Goal: Communication & Community: Connect with others

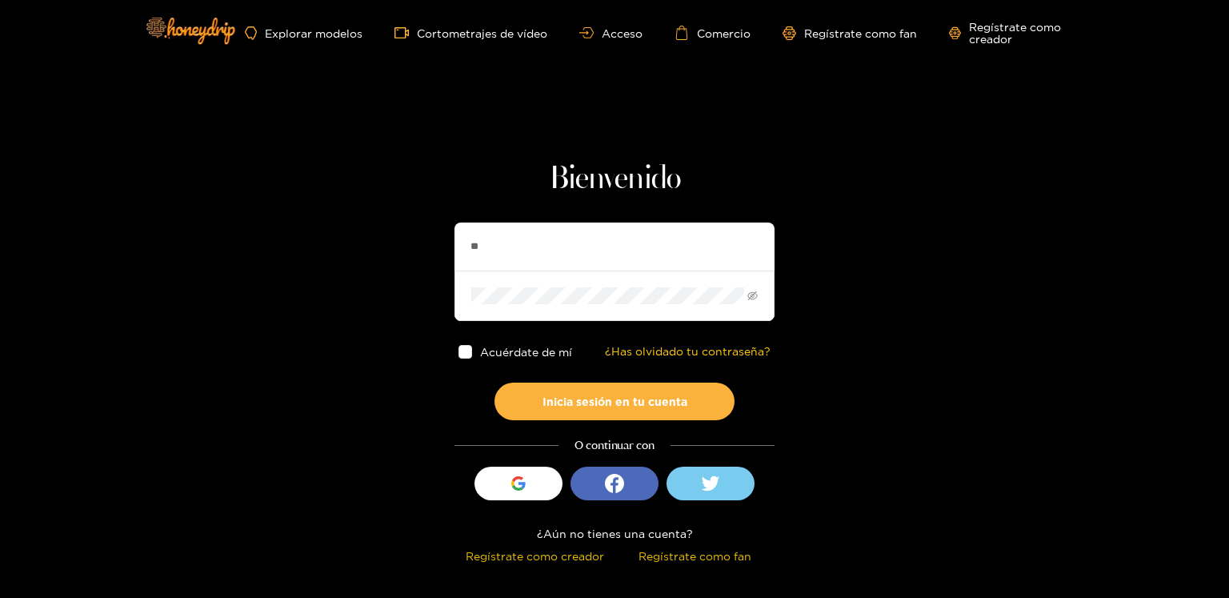
type input "*"
type input "*********"
click at [495, 383] on button "Inicia sesión en tu cuenta" at bounding box center [615, 402] width 240 height 38
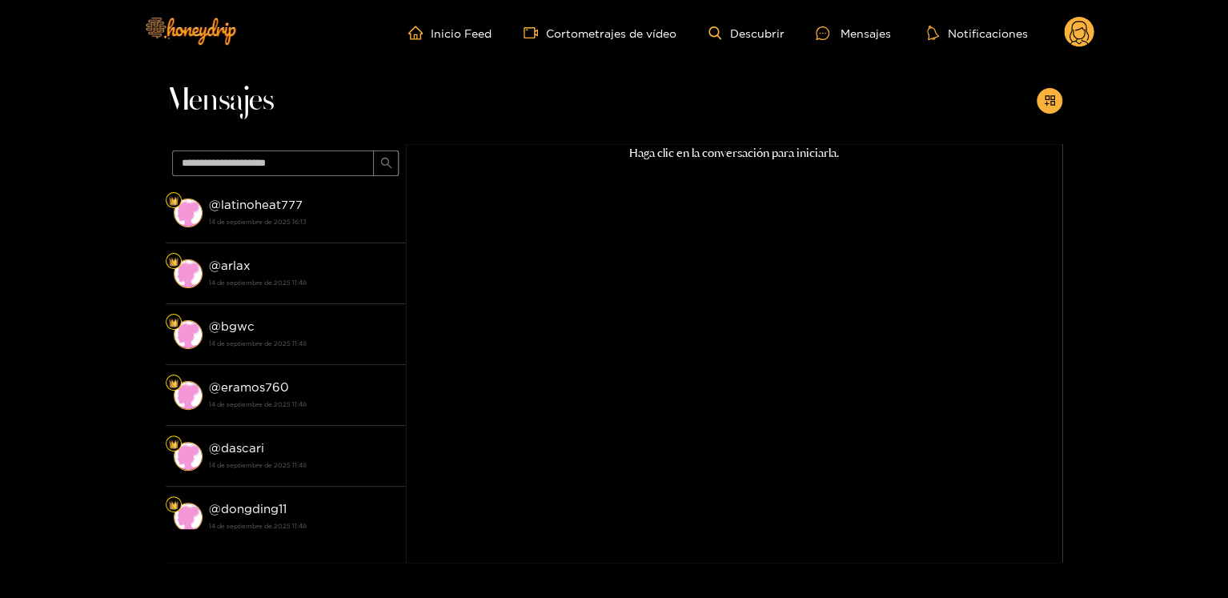
click at [297, 225] on strong "14 de septiembre de 2025 16:13" at bounding box center [303, 222] width 189 height 14
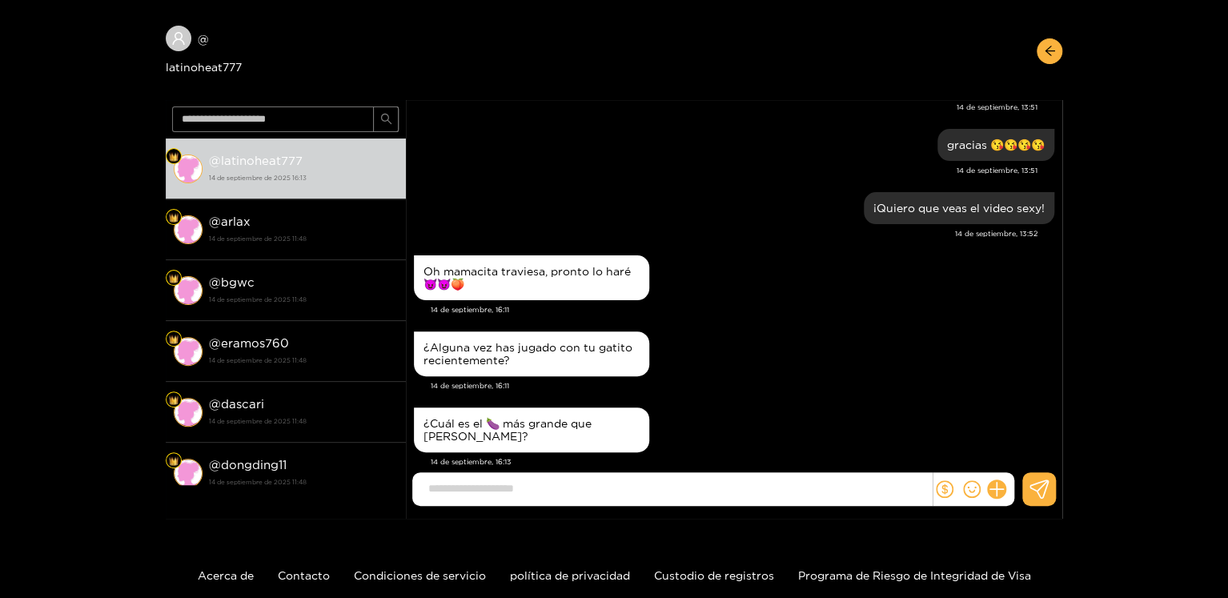
scroll to position [80, 0]
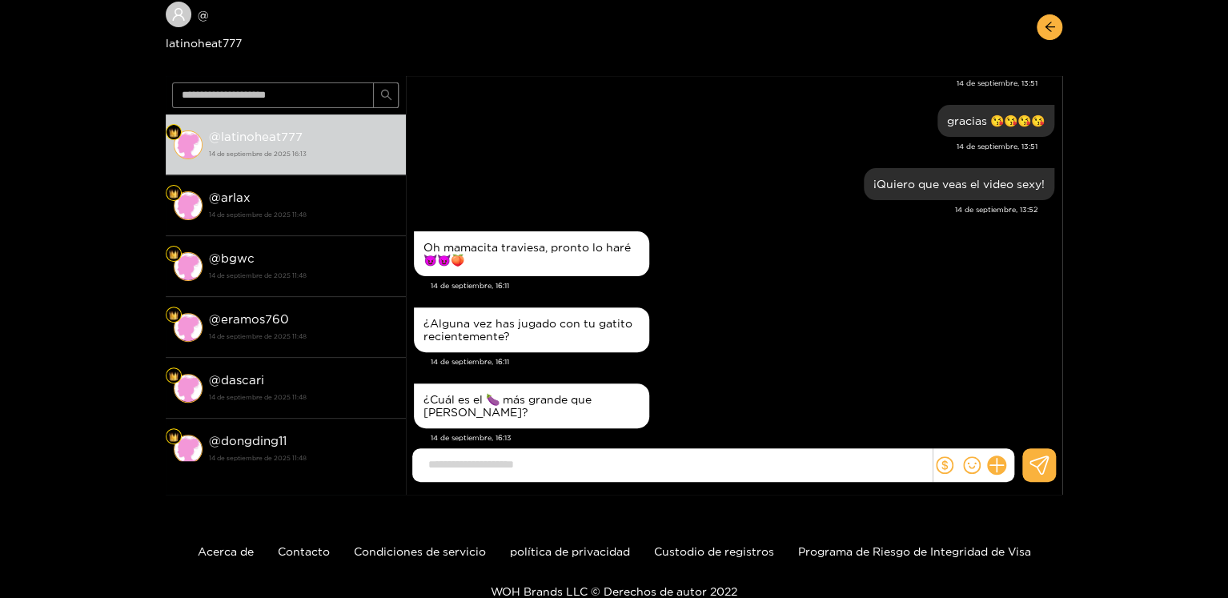
click at [506, 464] on input at bounding box center [675, 464] width 511 height 26
paste input "**********"
click at [0, 0] on img "button" at bounding box center [0, 0] width 0 height 0
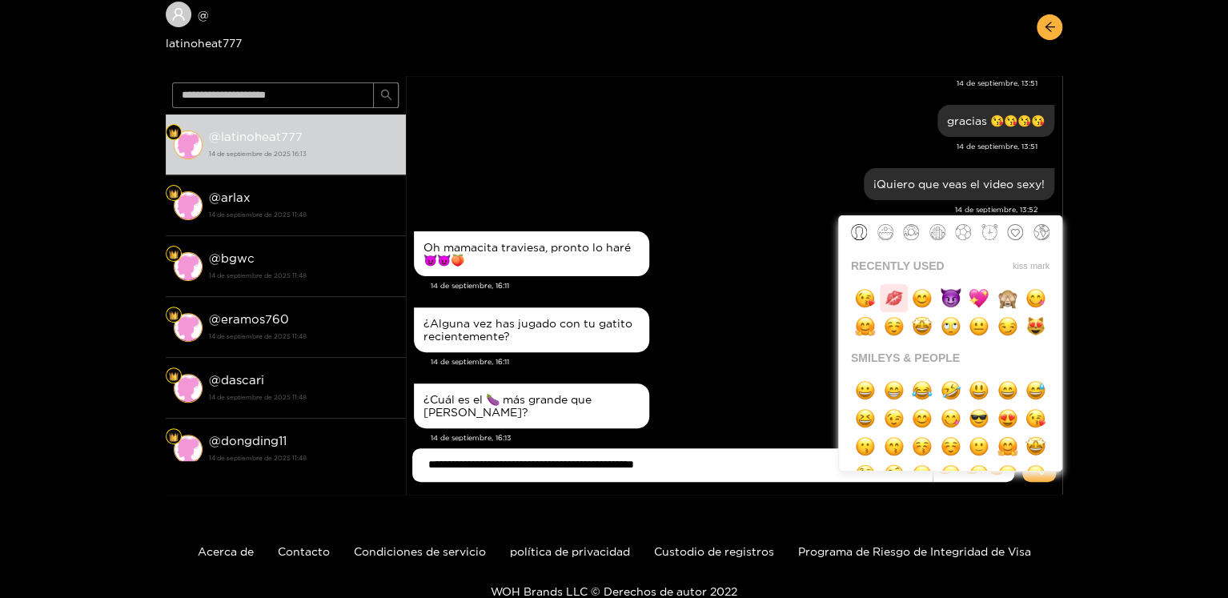
click at [881, 302] on button "button" at bounding box center [894, 298] width 28 height 28
click at [846, 307] on ul at bounding box center [950, 294] width 223 height 92
drag, startPoint x: 866, startPoint y: 305, endPoint x: 875, endPoint y: 305, distance: 8.8
click at [865, 305] on img "button" at bounding box center [865, 298] width 20 height 20
type input "**********"
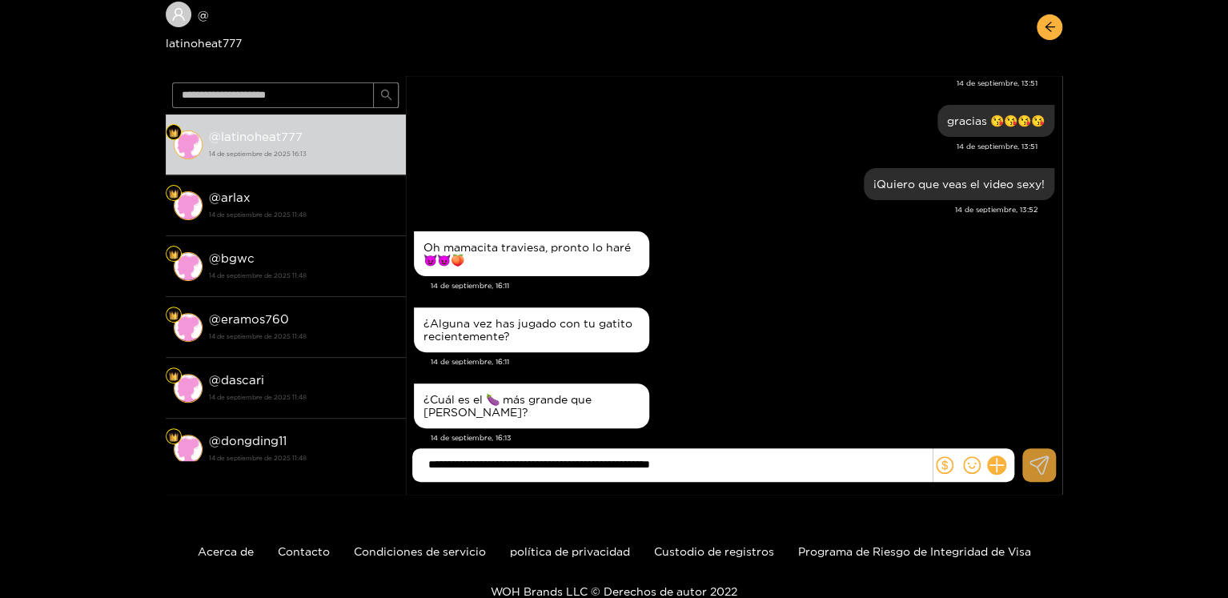
click at [1028, 477] on button at bounding box center [1039, 465] width 34 height 34
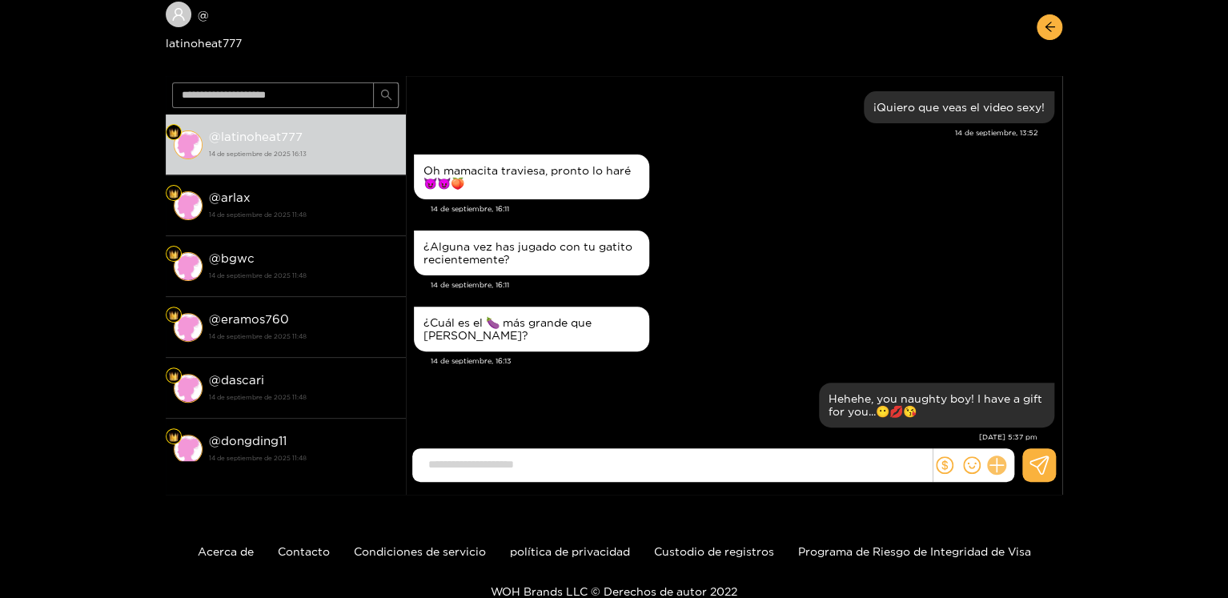
click at [996, 463] on icon at bounding box center [996, 464] width 15 height 15
click at [1008, 427] on button at bounding box center [1026, 426] width 56 height 36
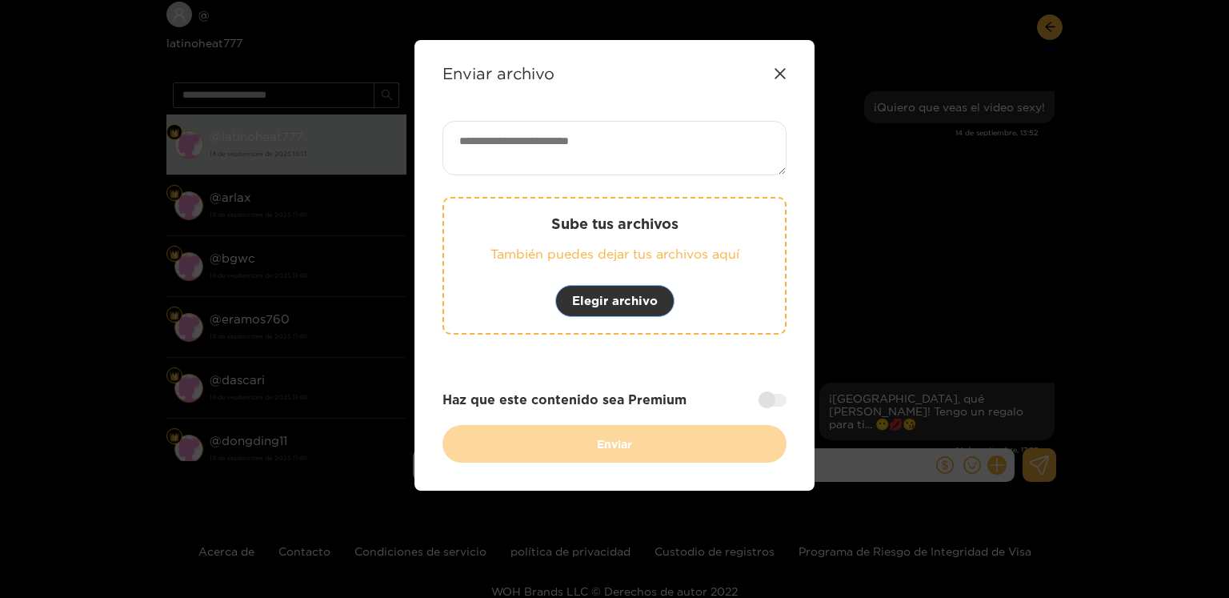
click at [619, 295] on font "Elegir archivo" at bounding box center [615, 301] width 86 height 14
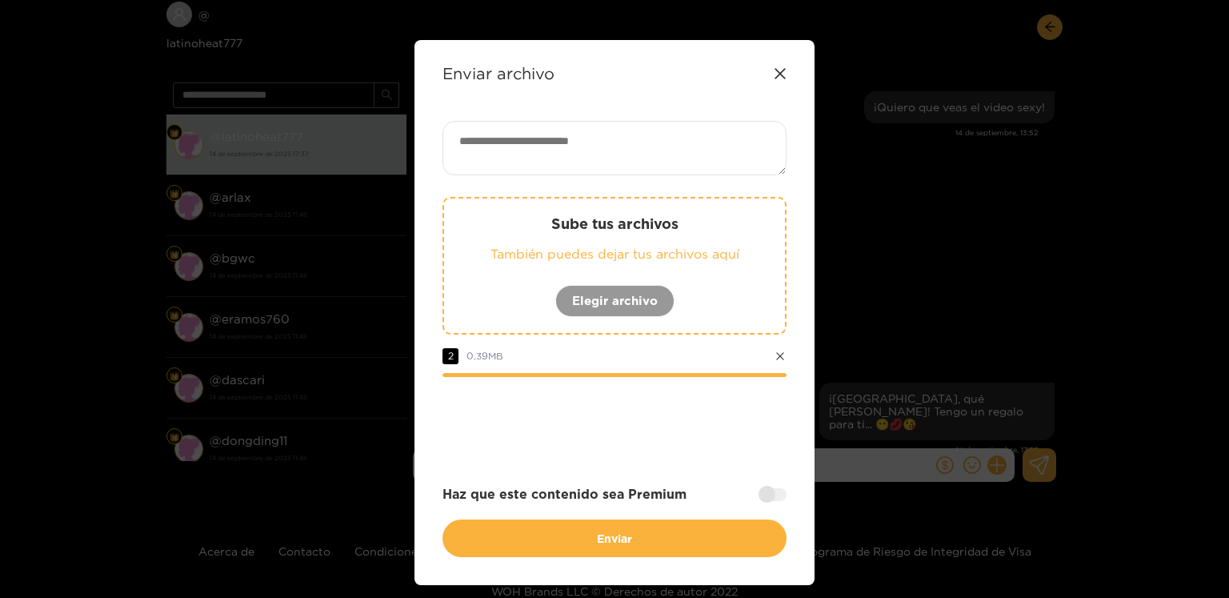
click at [627, 158] on textarea at bounding box center [615, 148] width 344 height 54
paste textarea "**********"
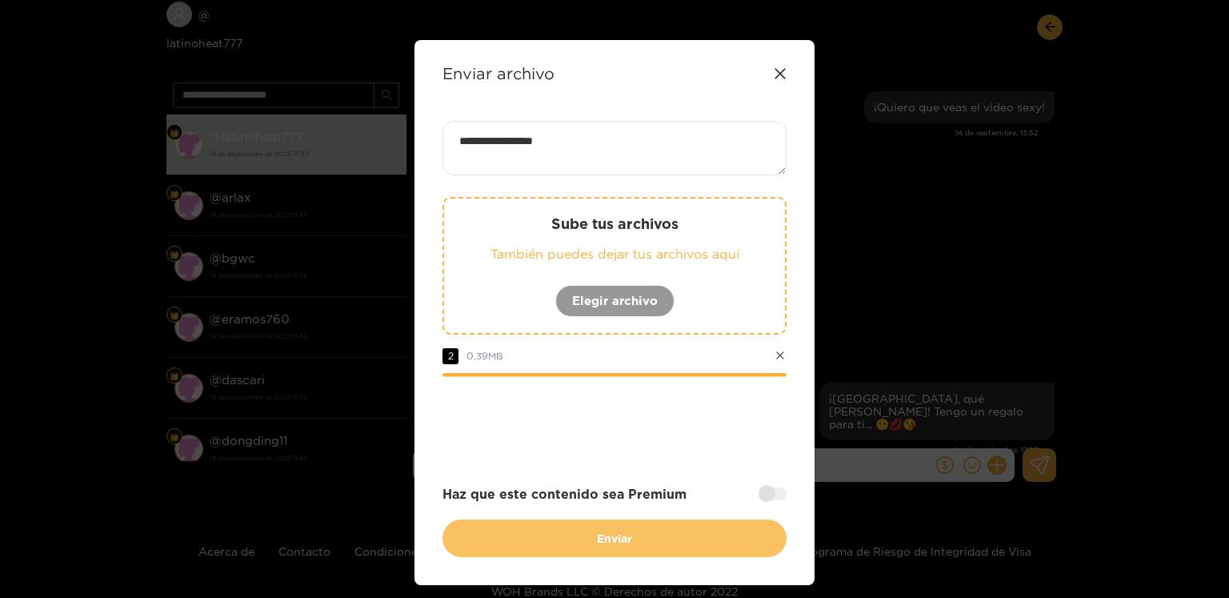
type textarea "**********"
click at [650, 539] on button "Enviar" at bounding box center [615, 538] width 344 height 38
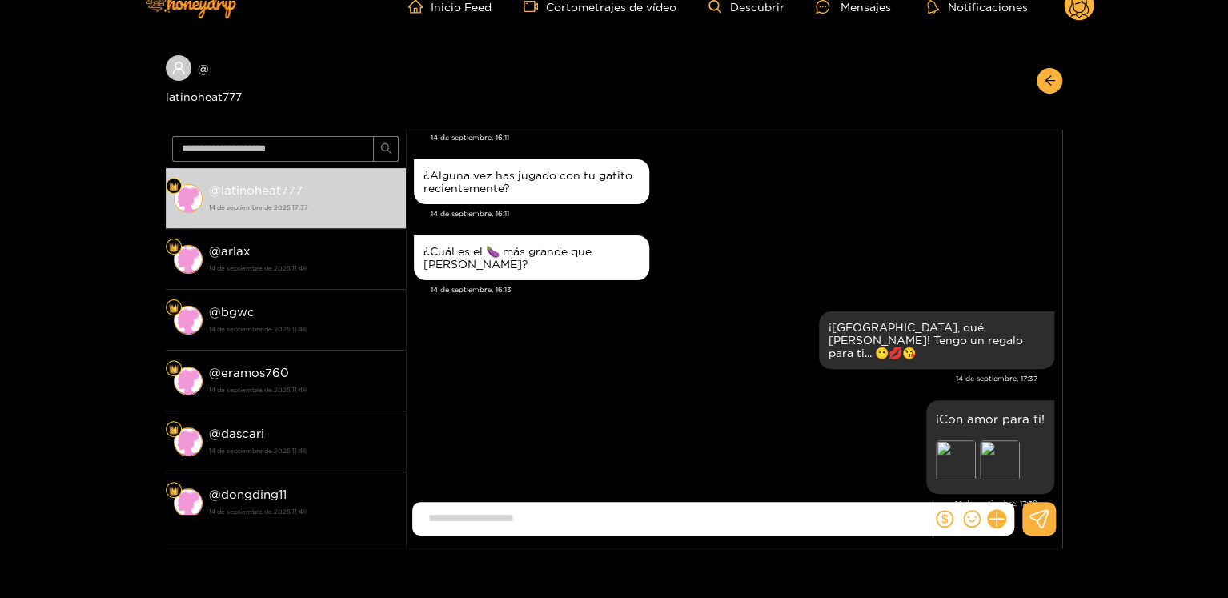
scroll to position [0, 0]
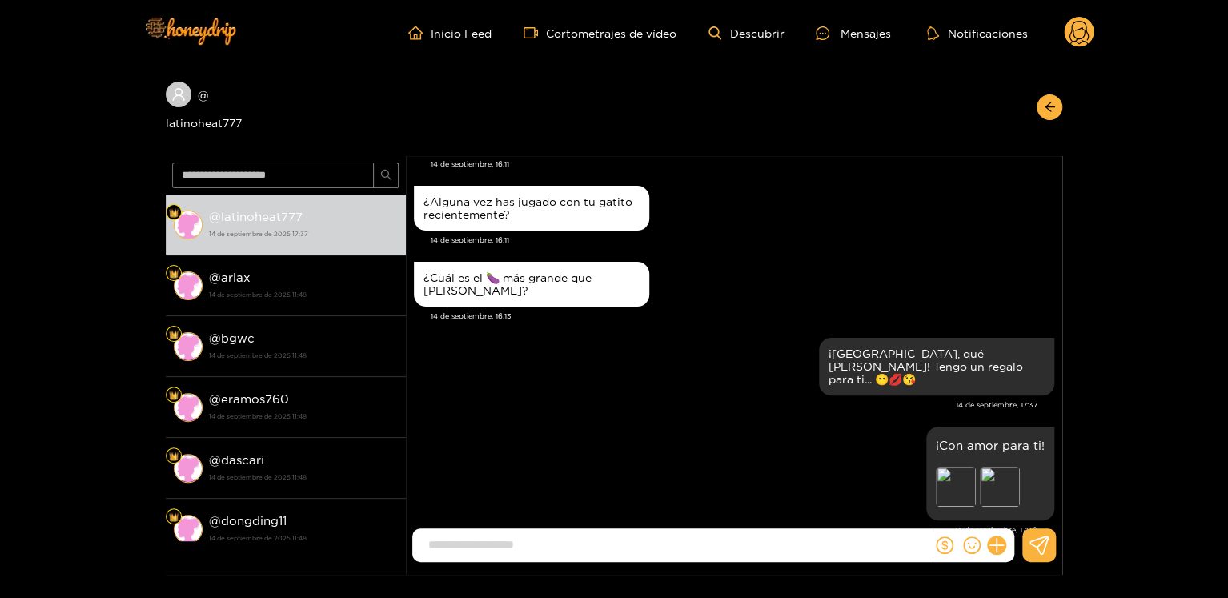
click at [1061, 38] on ul "Inicio Feed Cortometrajes de vídeo Descubrir Mensajes Notificaciones" at bounding box center [751, 33] width 686 height 32
click at [1072, 33] on g at bounding box center [1079, 33] width 30 height 32
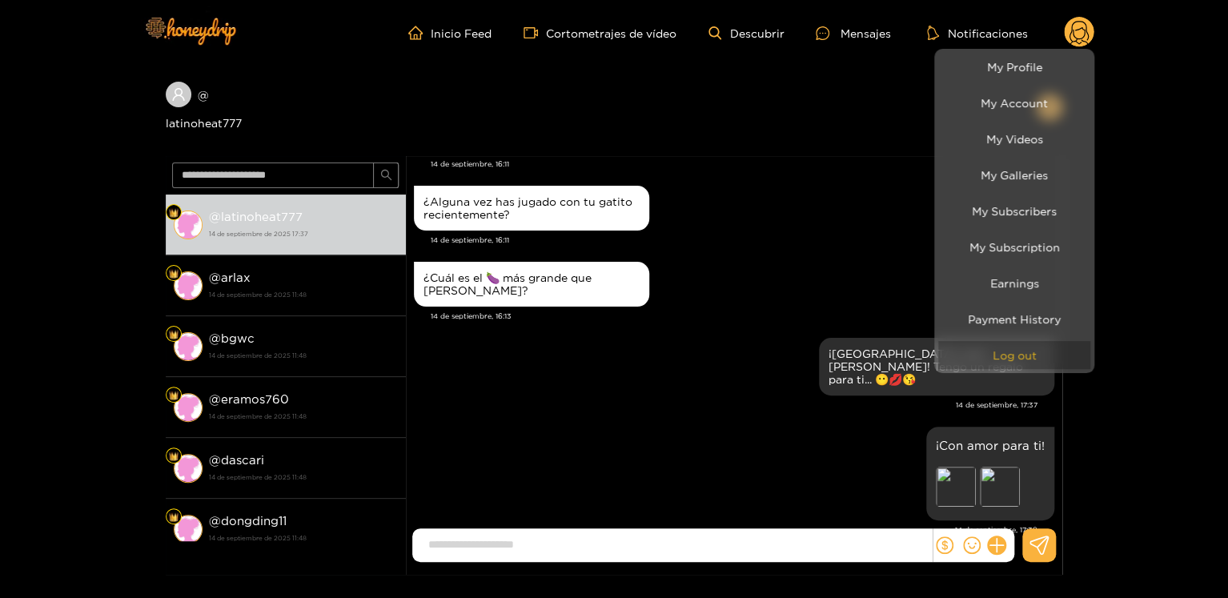
drag, startPoint x: 1012, startPoint y: 351, endPoint x: 1002, endPoint y: 348, distance: 9.9
click at [1010, 351] on button "Log out" at bounding box center [1014, 355] width 152 height 28
